Goal: Task Accomplishment & Management: Complete application form

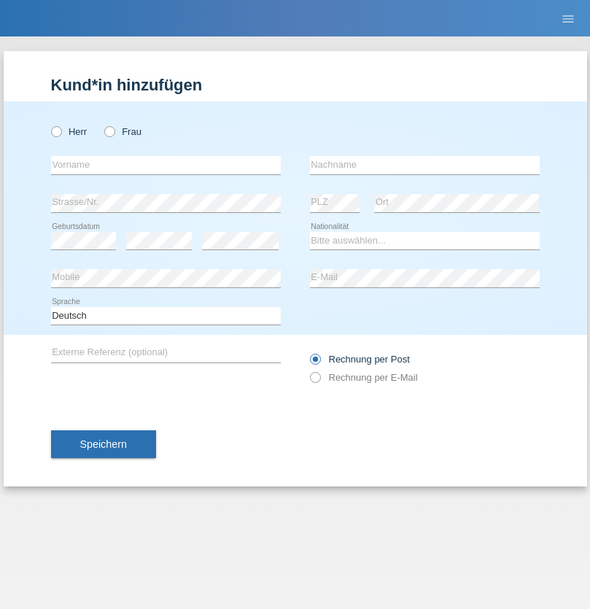
radio input "true"
click at [166, 165] on input "text" at bounding box center [166, 165] width 230 height 18
type input "Caicedo Medina"
click at [425, 165] on input "text" at bounding box center [425, 165] width 230 height 18
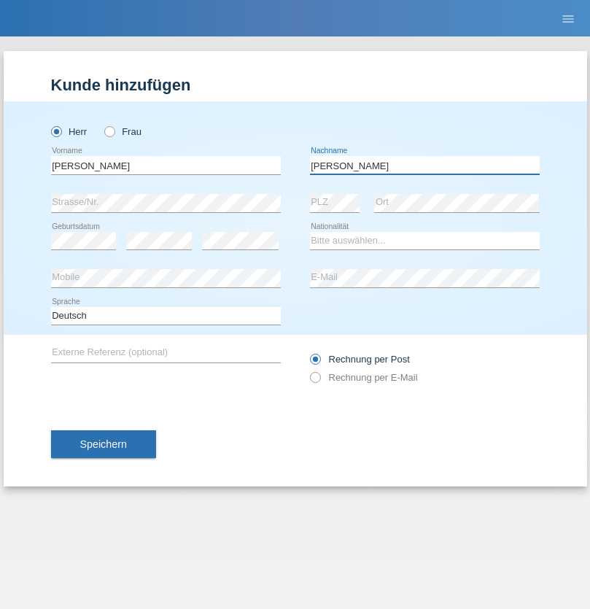
type input "Marlon"
select select "ES"
select select "C"
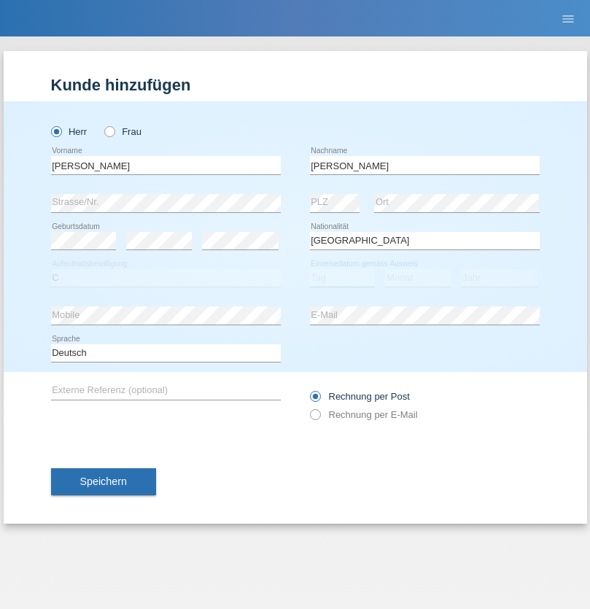
select select "25"
select select "03"
select select "2021"
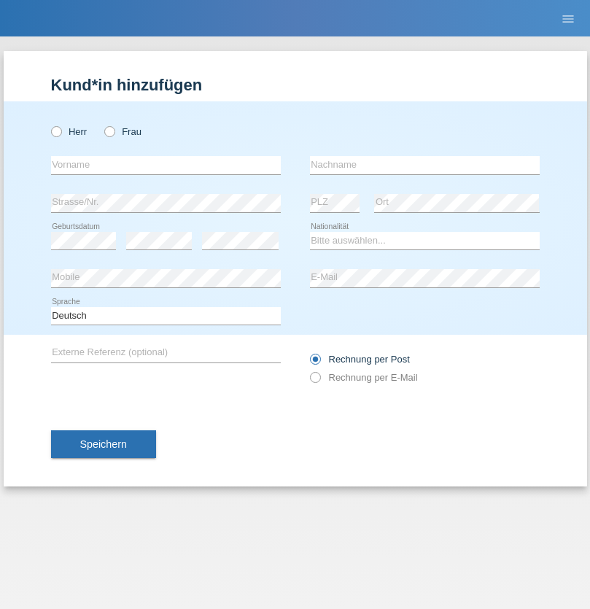
radio input "true"
click at [166, 165] on input "text" at bounding box center [166, 165] width 230 height 18
type input "firat"
click at [425, 165] on input "text" at bounding box center [425, 165] width 230 height 18
type input "kara"
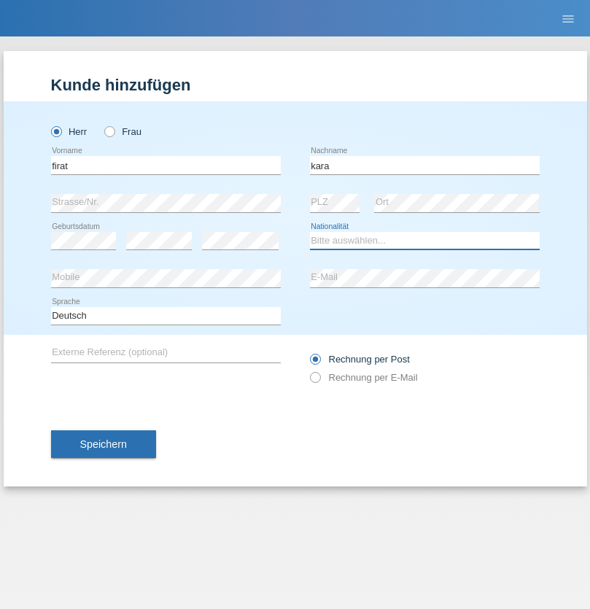
select select "CH"
